Goal: Task Accomplishment & Management: Manage account settings

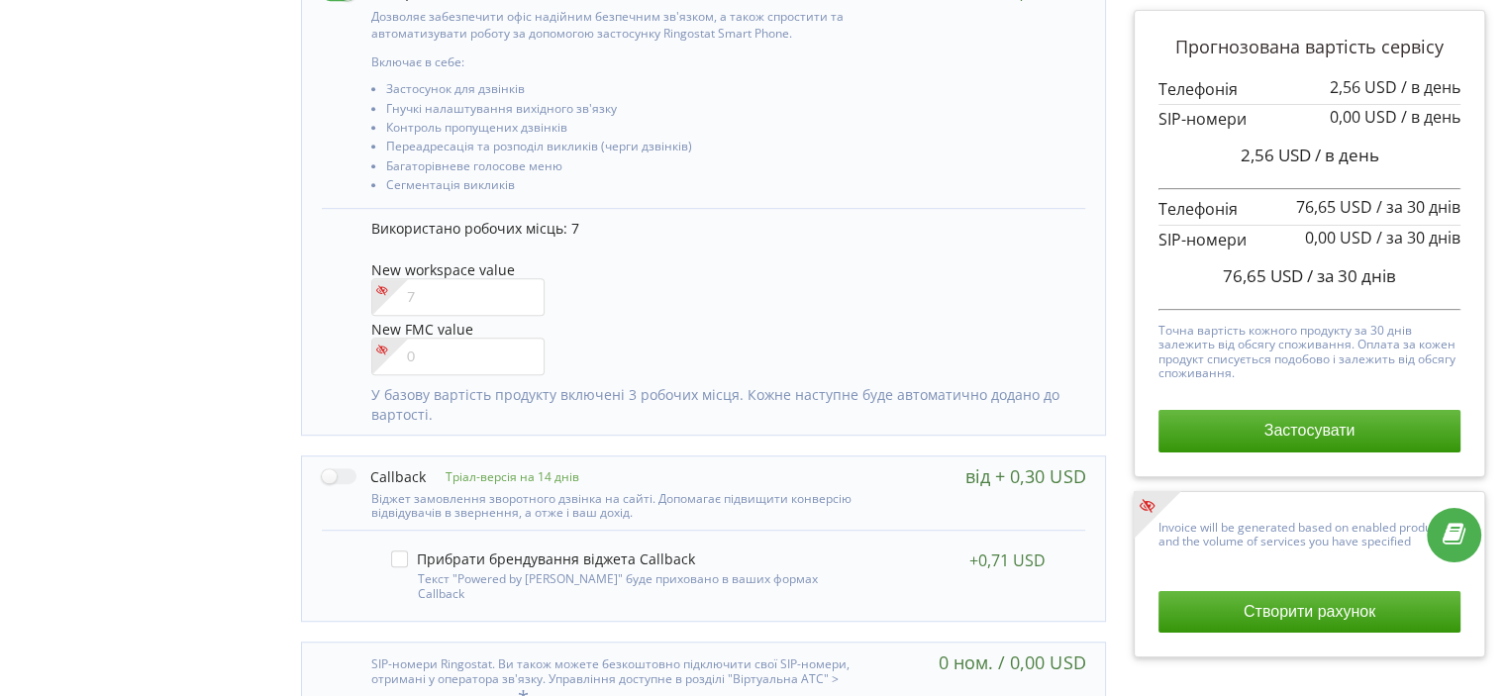
scroll to position [1110, 0]
click at [515, 284] on input"] "1" at bounding box center [457, 296] width 173 height 38
click at [519, 284] on input"] "2" at bounding box center [457, 296] width 173 height 38
click at [519, 284] on input"] "3" at bounding box center [457, 296] width 173 height 38
click at [519, 284] on input"] "5" at bounding box center [457, 296] width 173 height 38
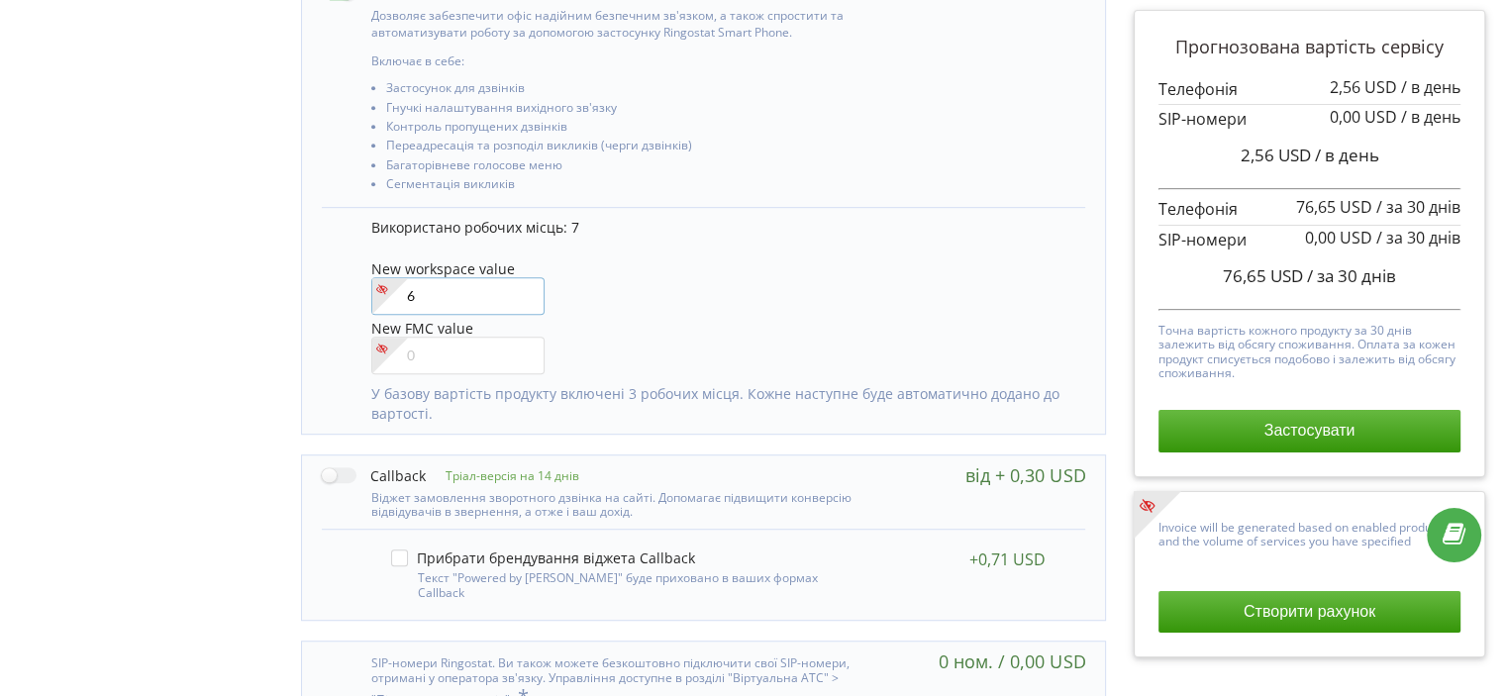
click at [519, 284] on input"] "6" at bounding box center [457, 296] width 173 height 38
click at [519, 284] on input"] "7" at bounding box center [457, 296] width 173 height 38
type input"] "8"
click at [519, 284] on input"] "8" at bounding box center [457, 296] width 173 height 38
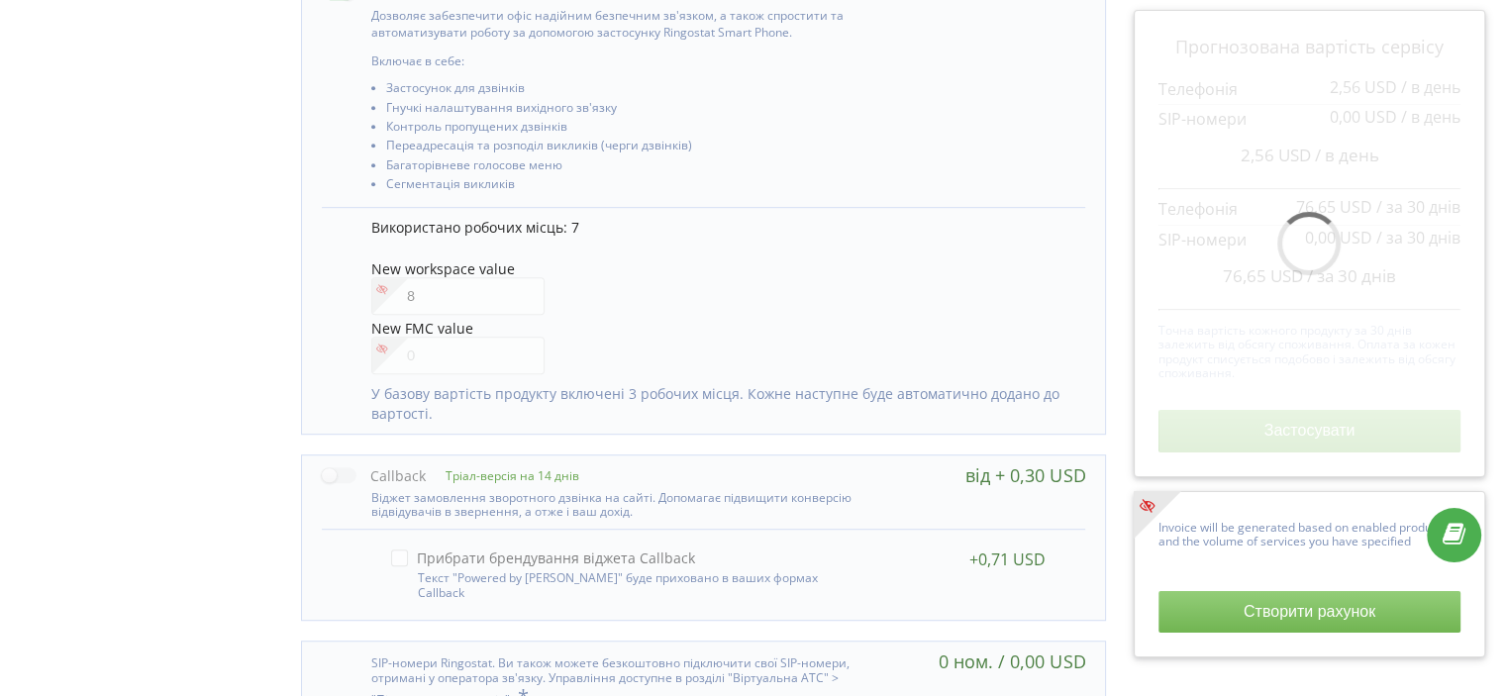
click at [800, 273] on div "New workspace value 8" at bounding box center [718, 289] width 695 height 56
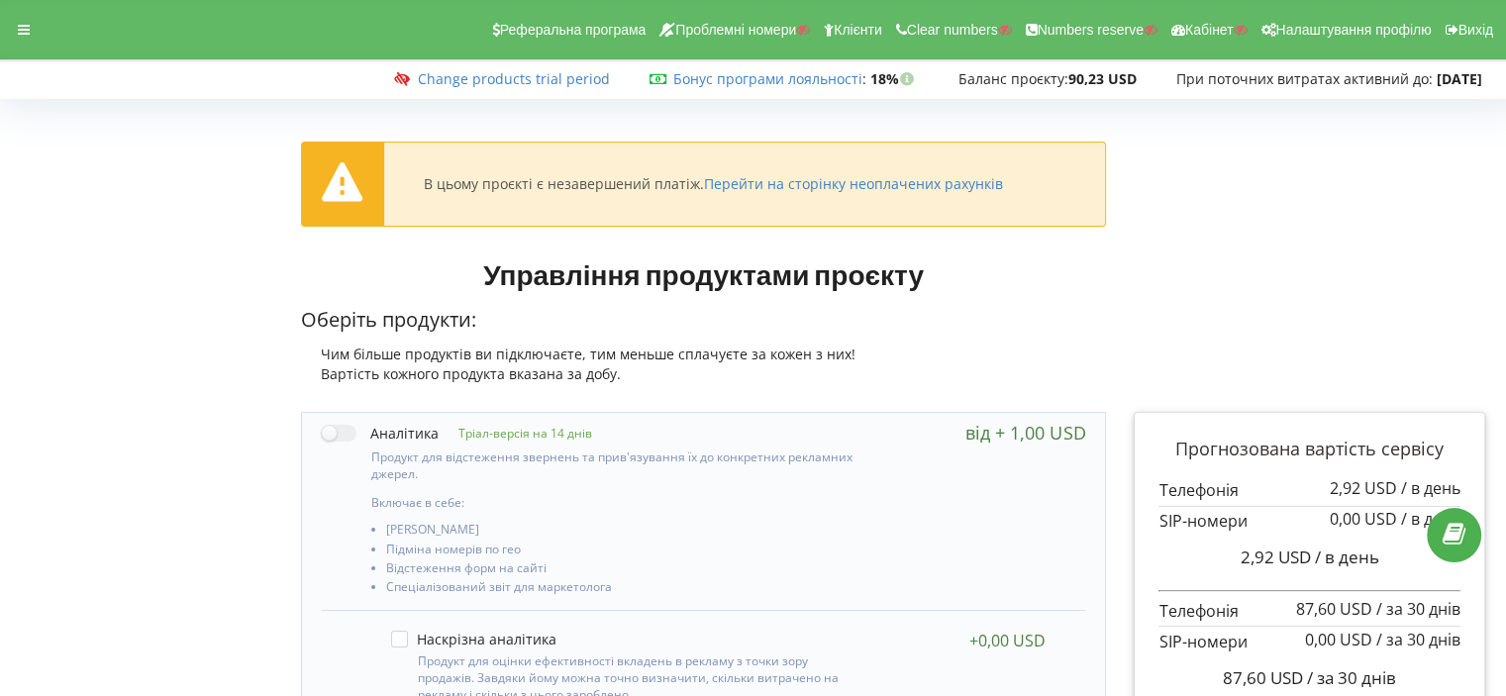
scroll to position [0, 0]
click at [29, 34] on icon at bounding box center [24, 30] width 12 height 14
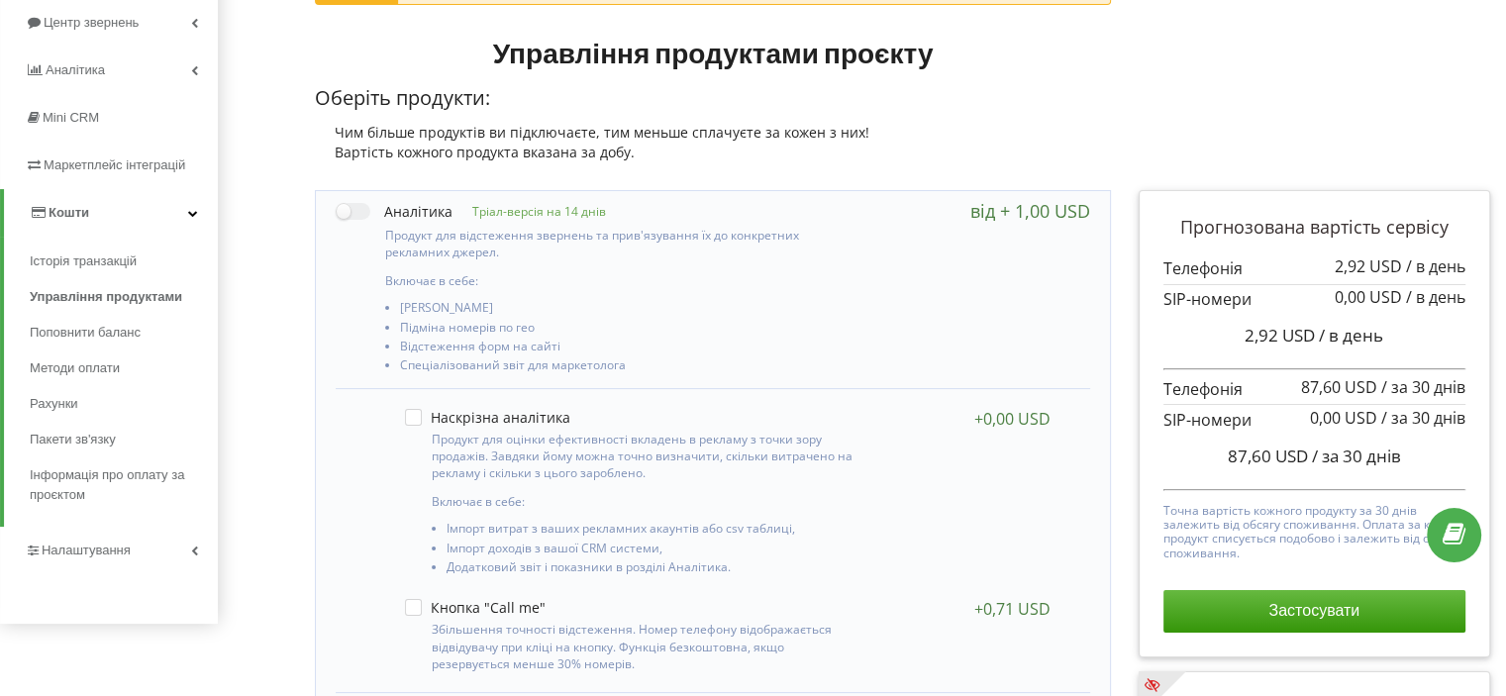
scroll to position [229, 0]
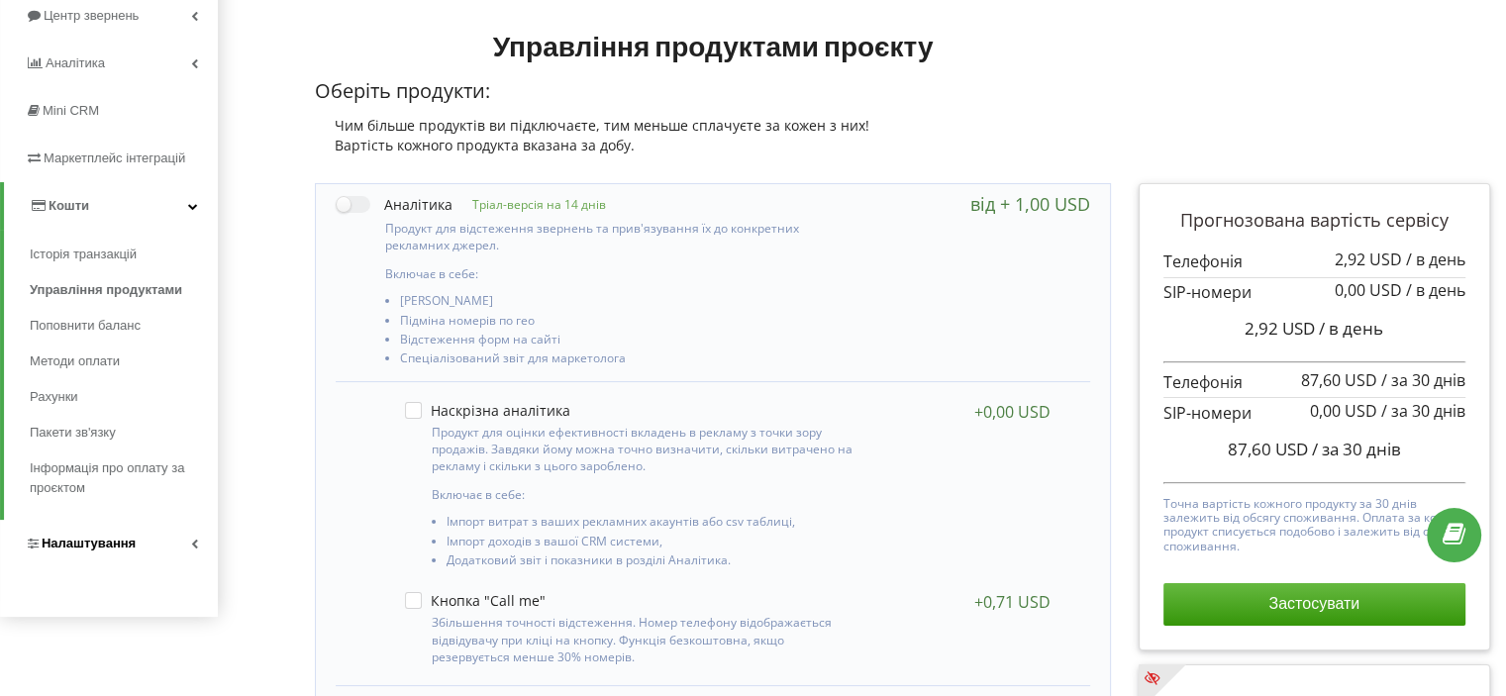
click at [170, 526] on link "Налаштування" at bounding box center [109, 544] width 218 height 48
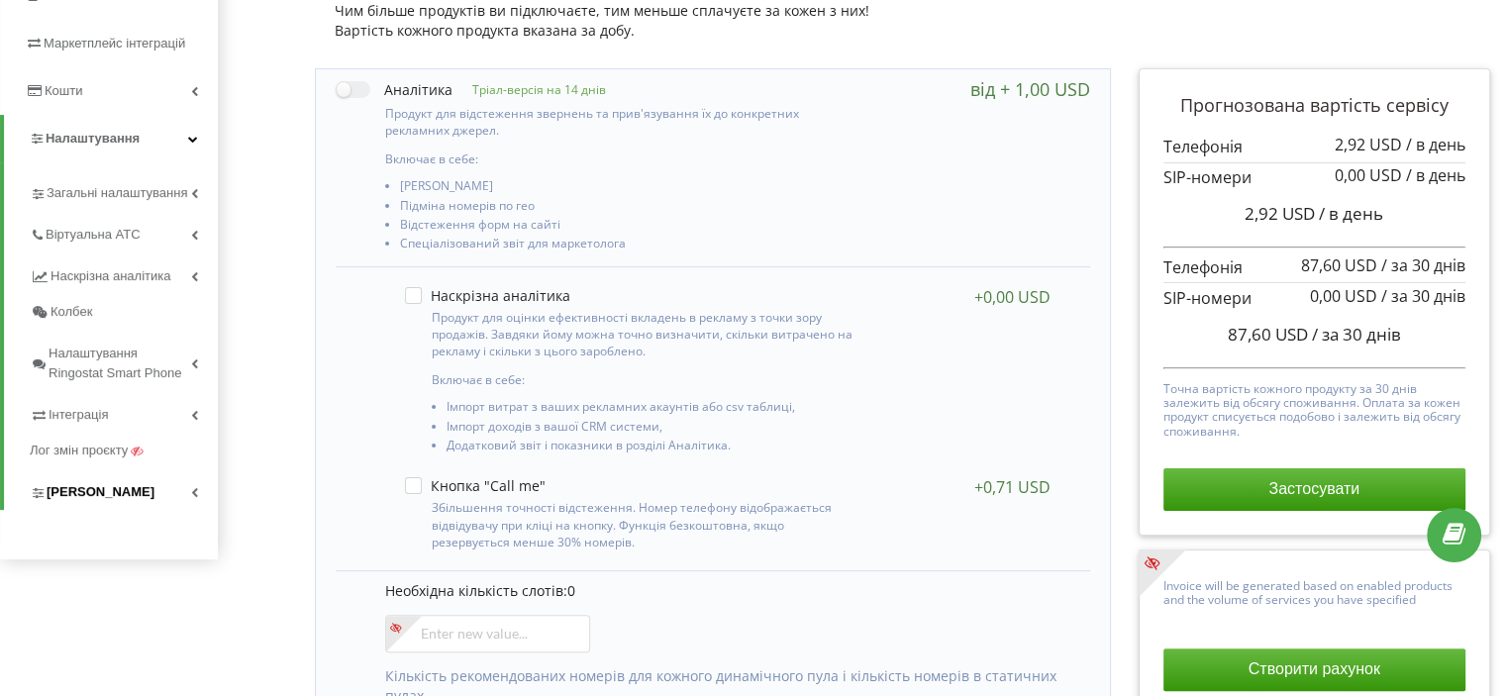
scroll to position [353, 0]
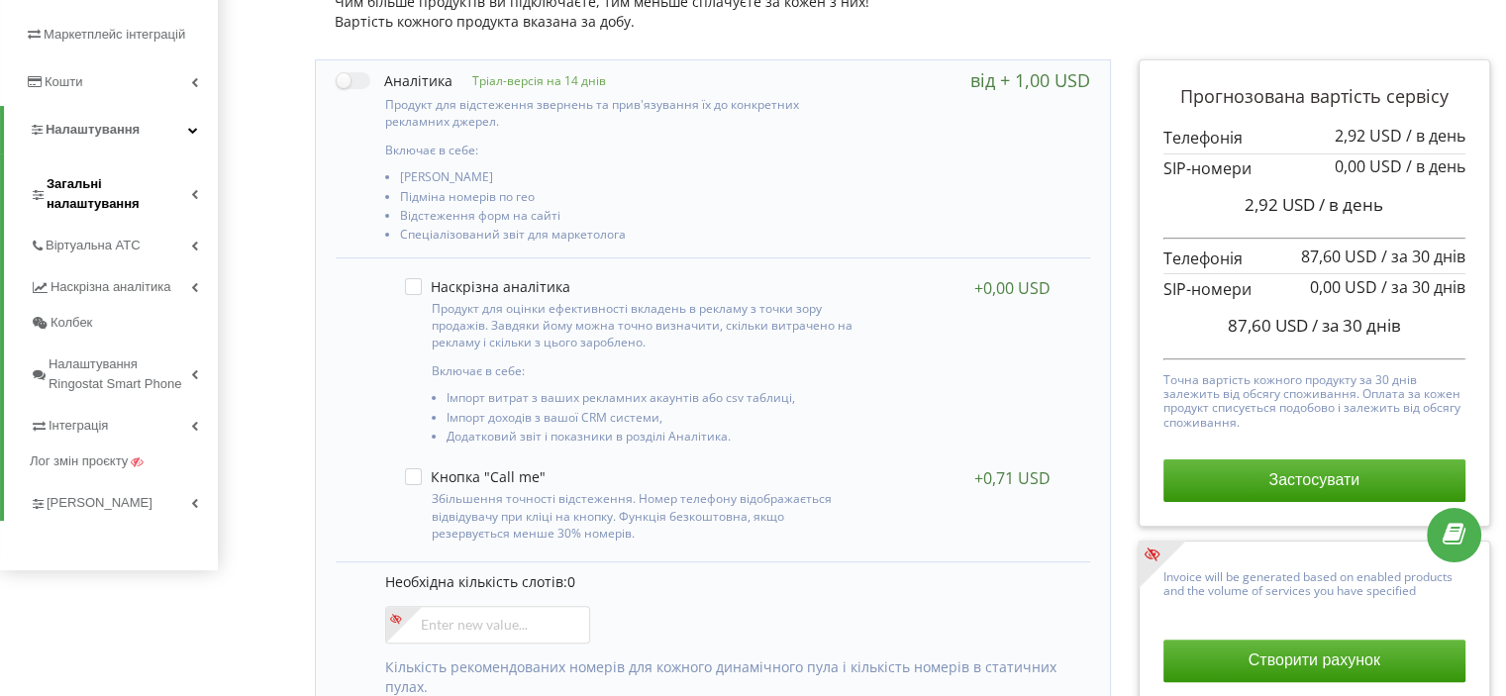
click at [120, 194] on span "Загальні налаштування" at bounding box center [119, 194] width 145 height 40
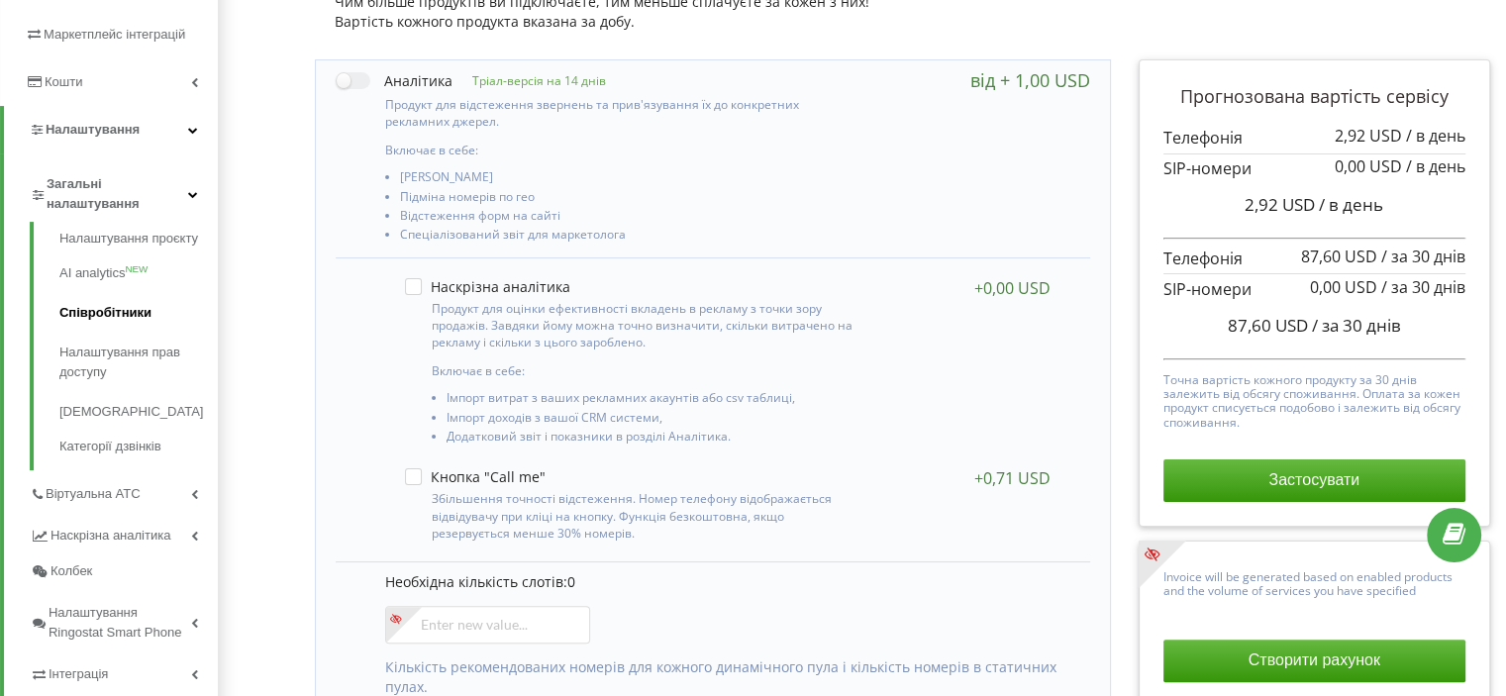
click at [131, 298] on link "Співробітники" at bounding box center [138, 313] width 158 height 40
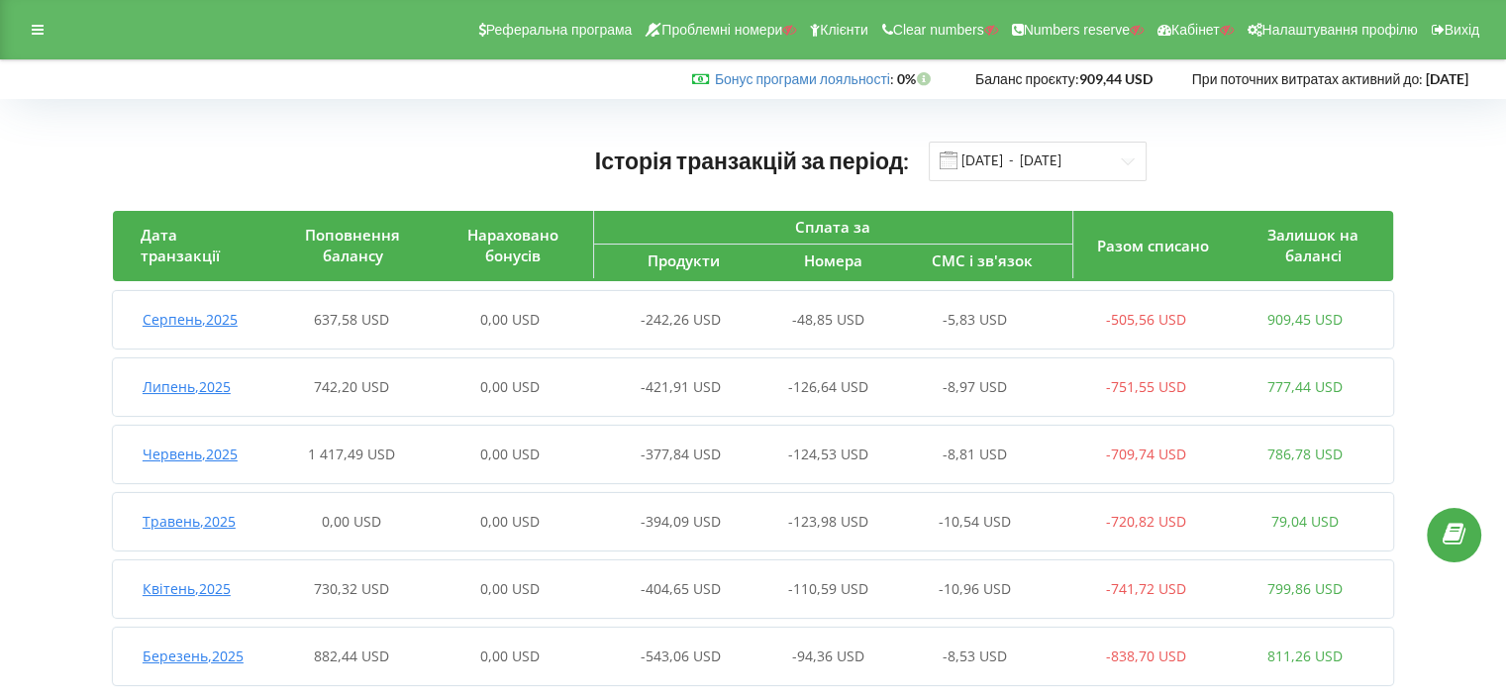
click at [241, 332] on div "Серпень , 2025 637,58 USD 0,00 USD -242,26 USD -48,85 USD -5,83 USD -505,56 USD…" at bounding box center [749, 320] width 1272 height 48
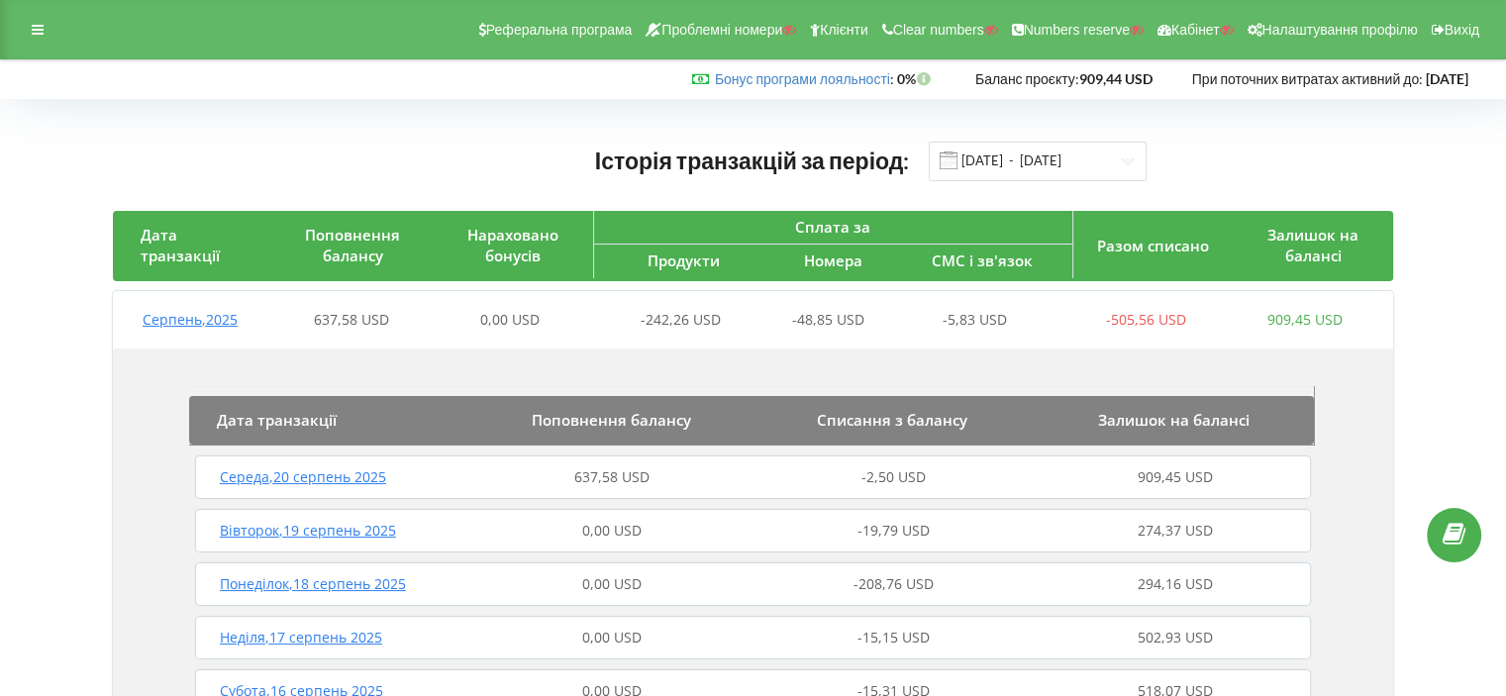
click at [353, 471] on span "Середа , 20 серпень 2025" at bounding box center [303, 476] width 166 height 19
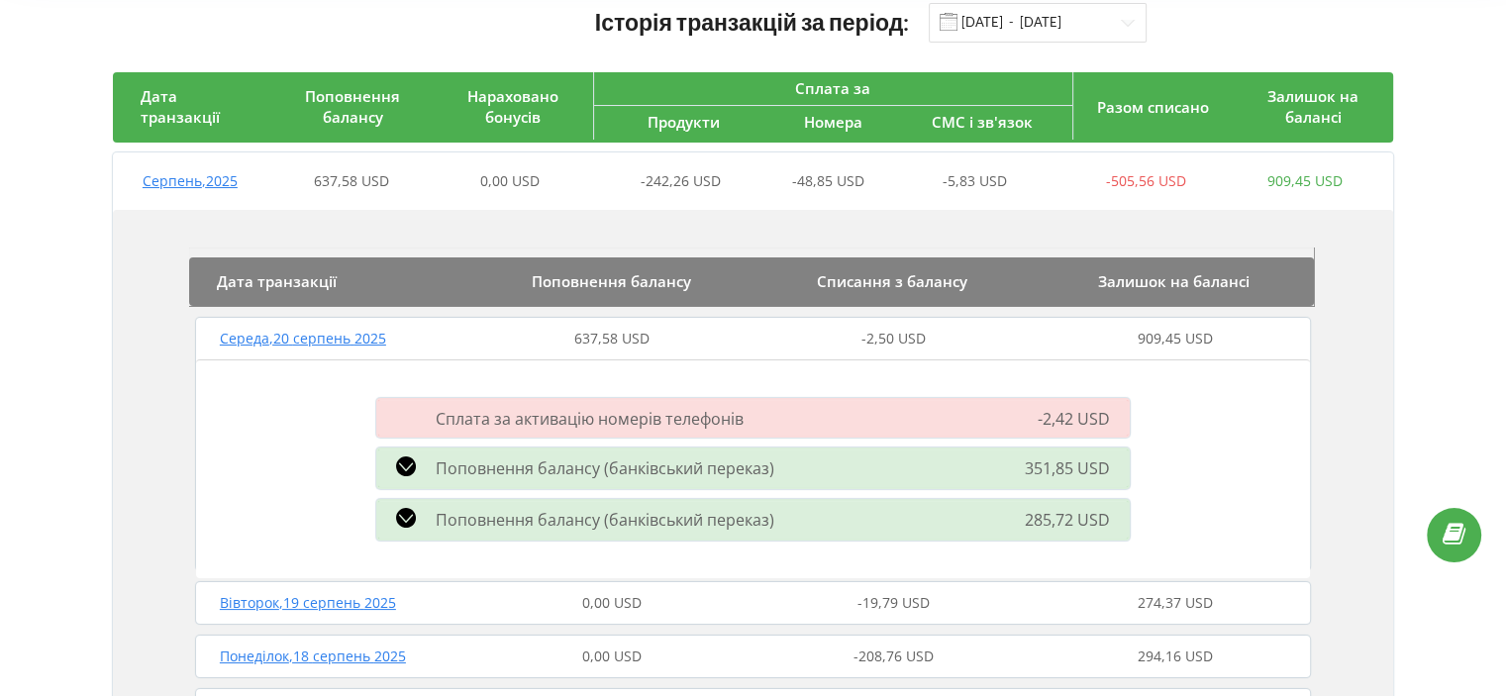
scroll to position [143, 0]
